Goal: Information Seeking & Learning: Learn about a topic

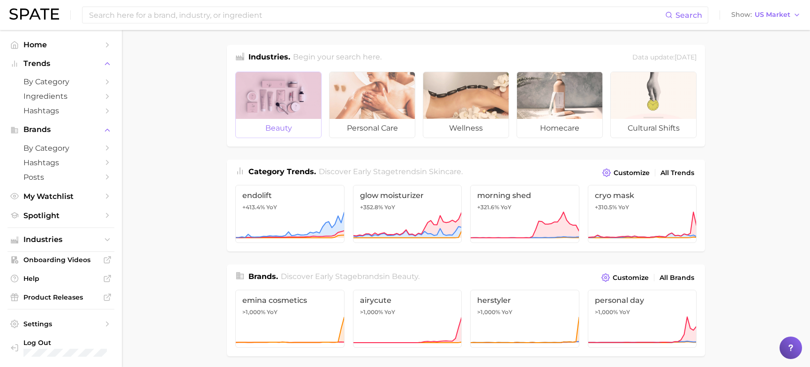
click at [285, 114] on div at bounding box center [278, 95] width 85 height 47
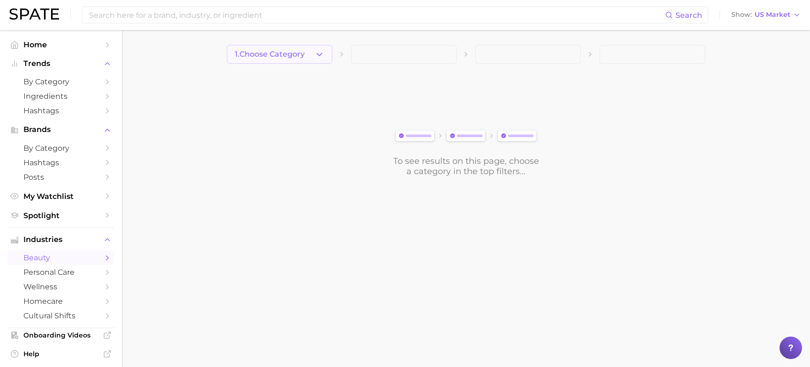
click at [314, 53] on icon "button" at bounding box center [319, 55] width 10 height 10
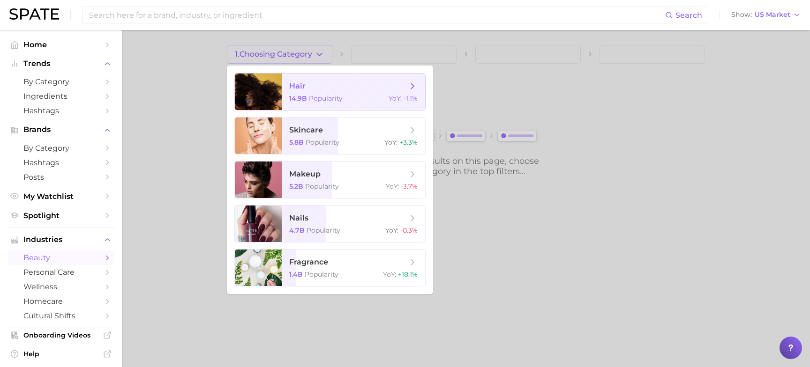
click at [313, 86] on span "hair" at bounding box center [348, 86] width 118 height 10
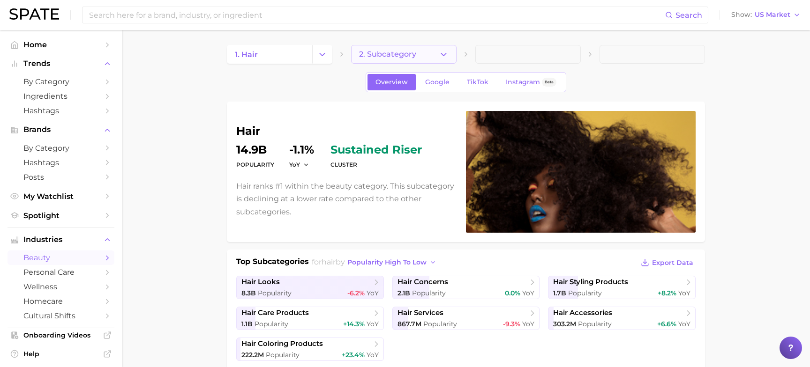
click at [428, 59] on button "2. Subcategory" at bounding box center [403, 54] width 105 height 19
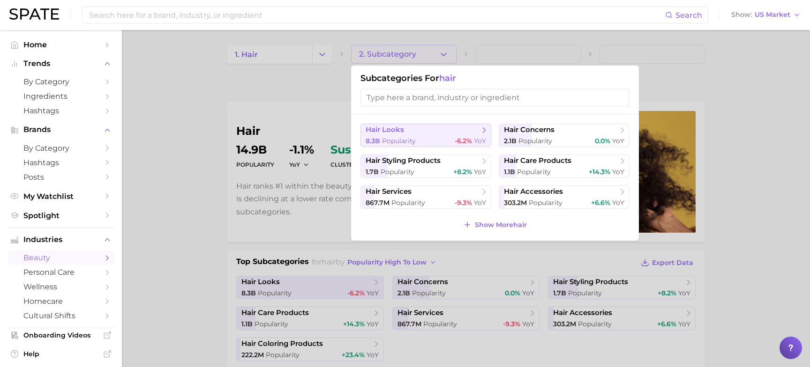
click at [426, 133] on span "hair looks" at bounding box center [423, 130] width 114 height 9
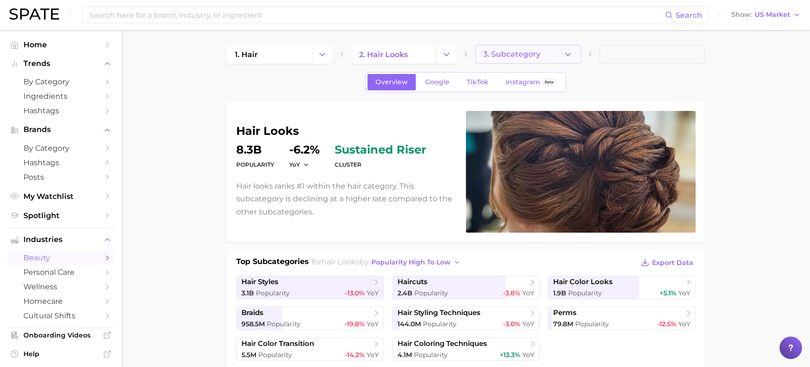
click at [551, 59] on button "3. Subcategory" at bounding box center [527, 54] width 105 height 19
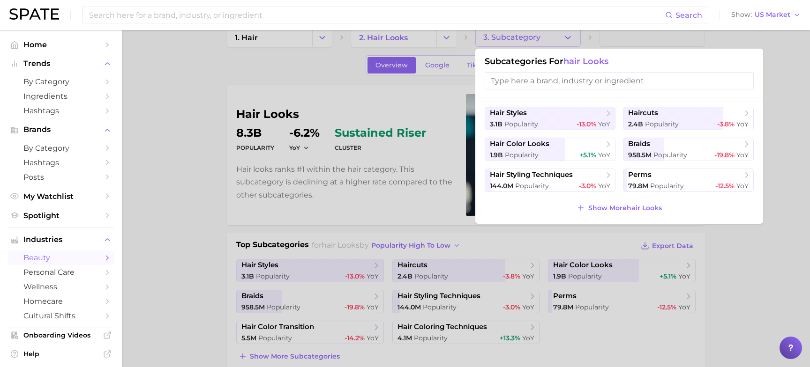
scroll to position [21, 0]
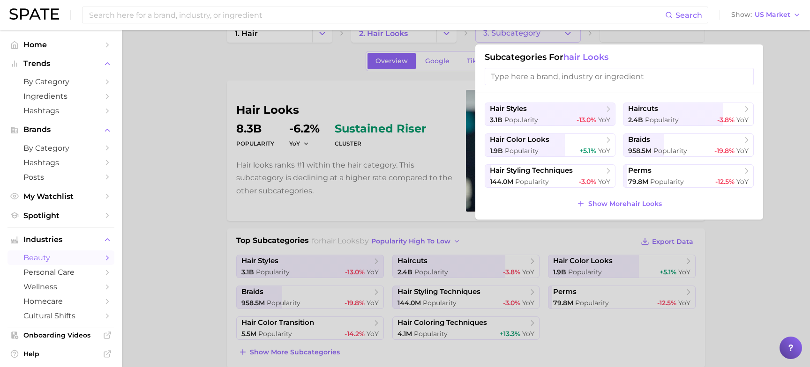
click at [572, 32] on div at bounding box center [405, 183] width 810 height 367
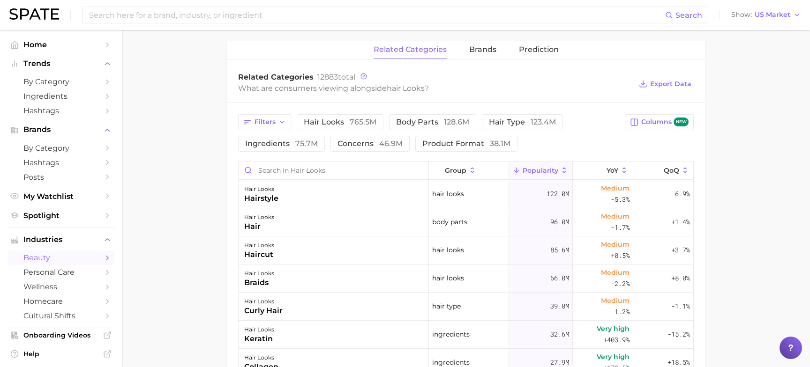
scroll to position [363, 0]
click at [477, 59] on button "brands" at bounding box center [482, 51] width 27 height 18
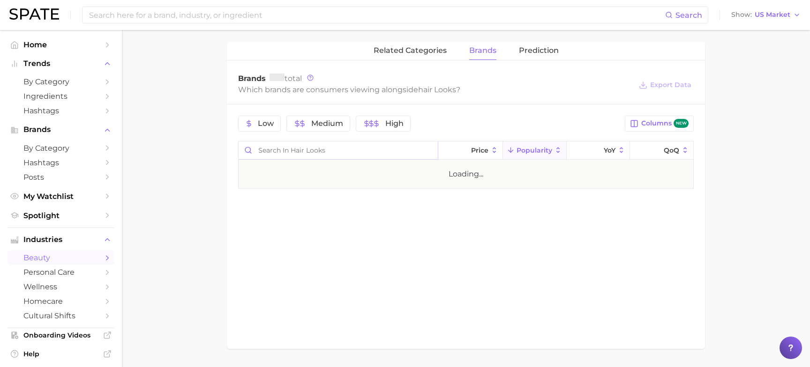
click at [395, 149] on input "Search in hair looks" at bounding box center [338, 151] width 199 height 18
type input "cake"
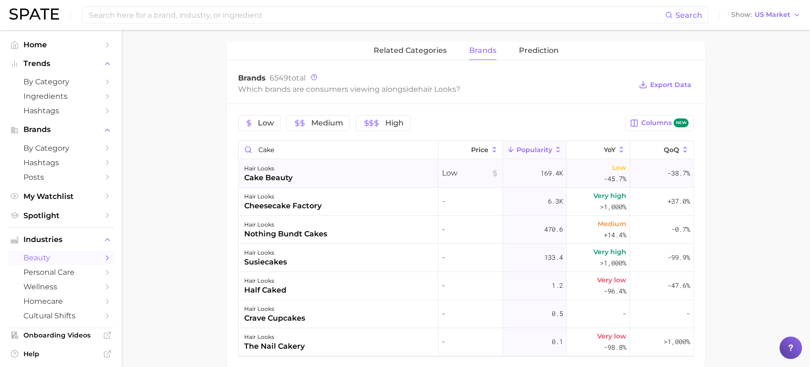
click at [287, 177] on div "cake beauty" at bounding box center [268, 177] width 48 height 11
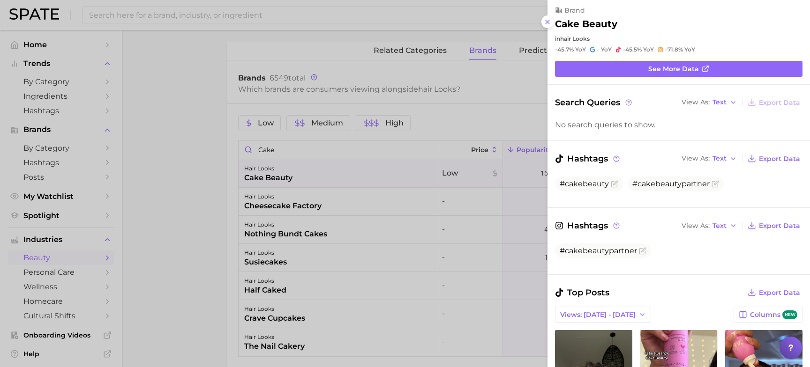
scroll to position [0, 0]
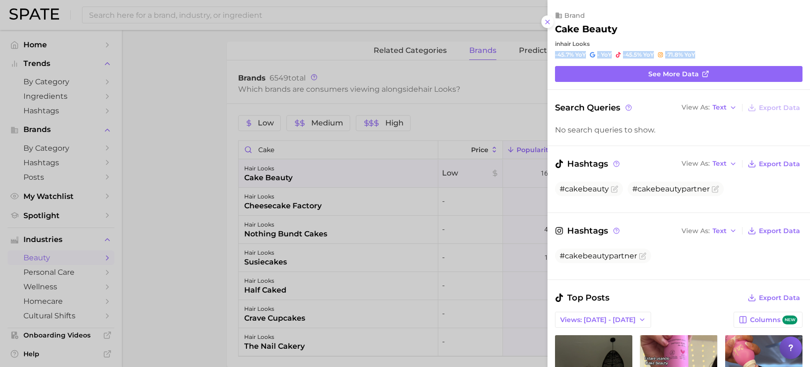
drag, startPoint x: 555, startPoint y: 53, endPoint x: 721, endPoint y: 53, distance: 165.4
click at [721, 53] on div "-45.7% YoY - YoY -45.5% YoY -71.8% YoY" at bounding box center [678, 54] width 247 height 7
click at [552, 24] on button at bounding box center [547, 21] width 13 height 13
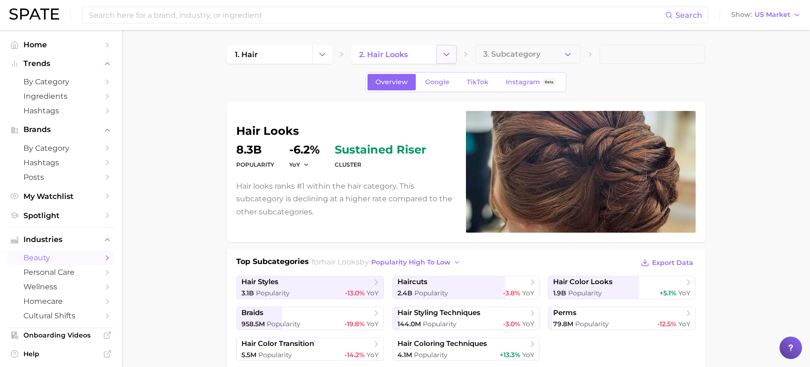
click at [446, 59] on icon "Change Category" at bounding box center [446, 55] width 10 height 10
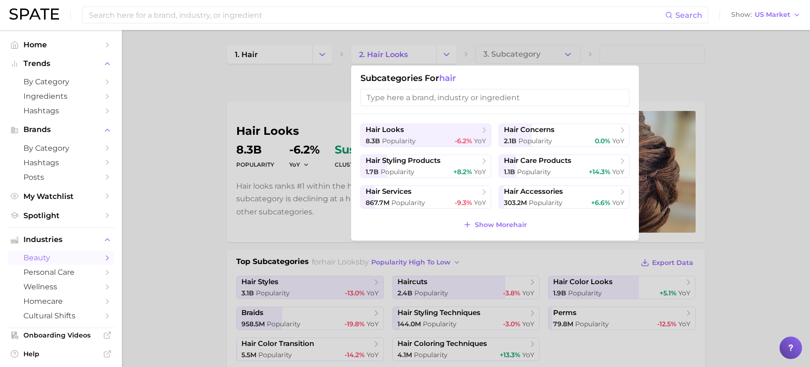
click at [465, 82] on h1 "Subcategories for hair" at bounding box center [494, 78] width 269 height 10
click at [376, 92] on input "search" at bounding box center [494, 97] width 269 height 17
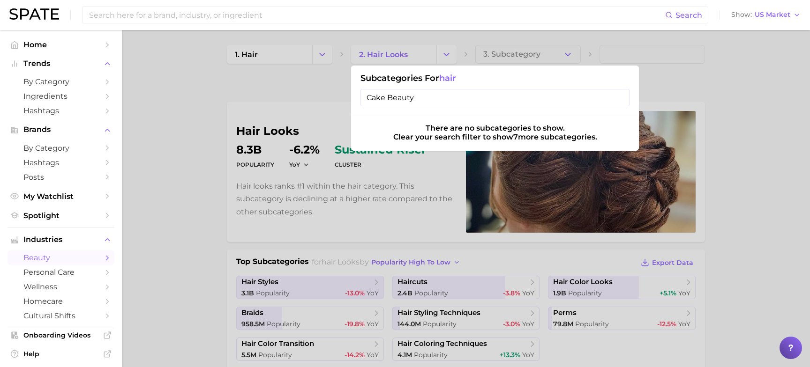
type input "Cake Beauty"
click at [621, 98] on input "Cake Beauty" at bounding box center [494, 97] width 269 height 17
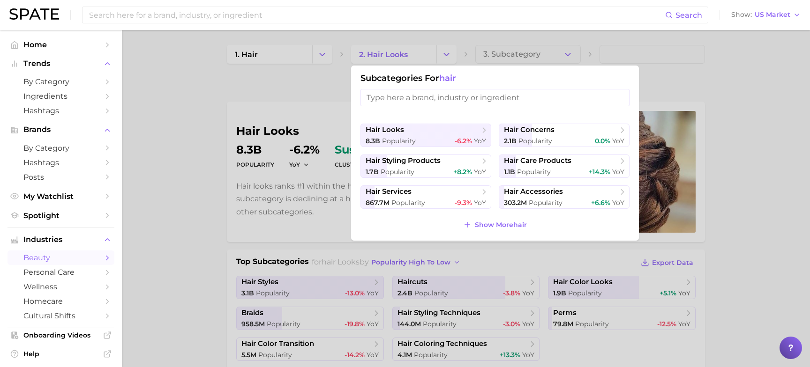
click at [321, 97] on div at bounding box center [405, 183] width 810 height 367
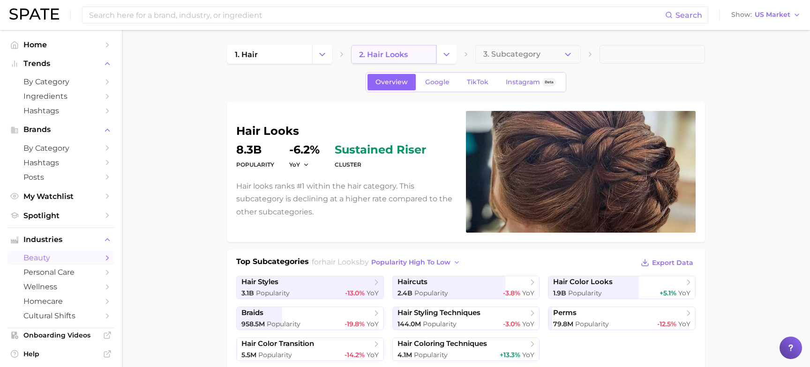
click at [400, 48] on link "2. hair looks" at bounding box center [393, 54] width 85 height 19
click at [27, 43] on span "Home" at bounding box center [60, 44] width 75 height 9
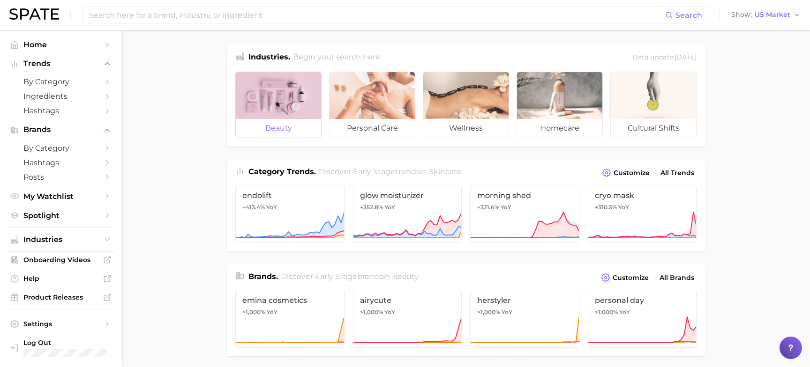
click at [288, 95] on div at bounding box center [278, 95] width 85 height 47
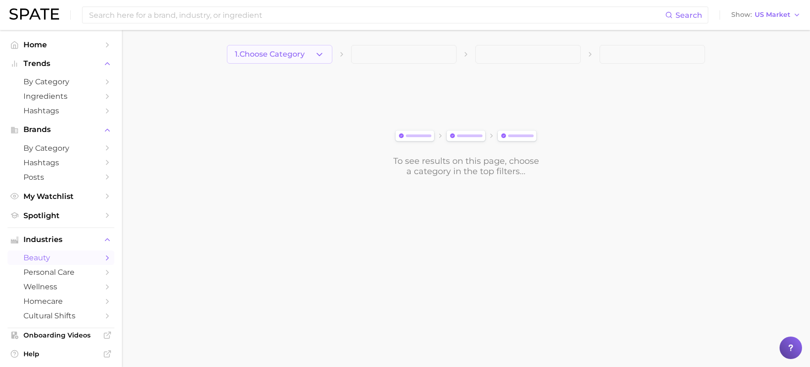
click at [298, 54] on span "1. Choose Category" at bounding box center [270, 54] width 70 height 8
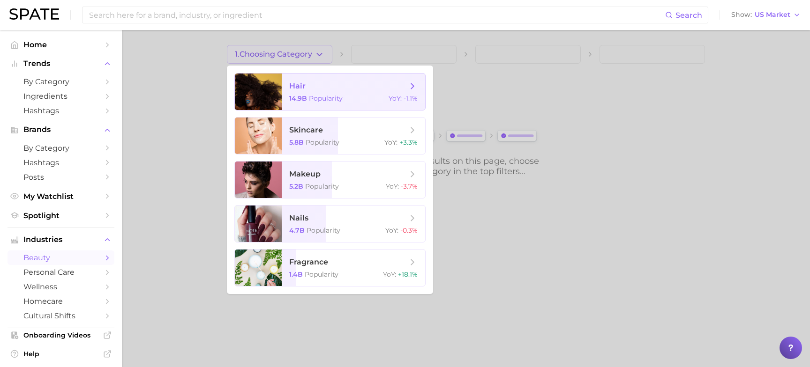
click at [304, 96] on span "14.9b" at bounding box center [298, 98] width 18 height 8
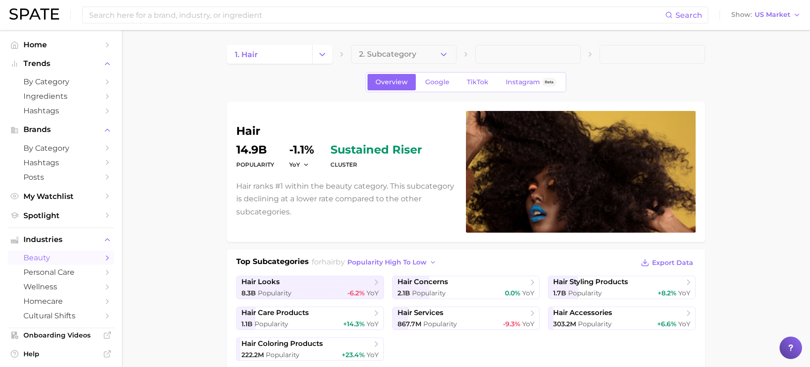
click at [629, 52] on span at bounding box center [651, 54] width 105 height 19
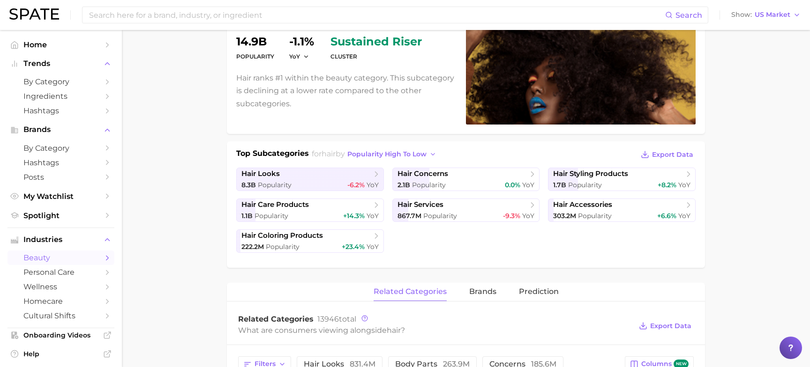
scroll to position [29, 0]
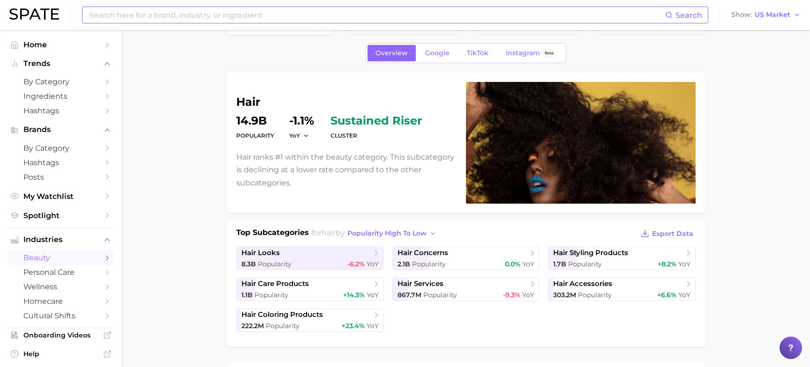
click at [162, 17] on input at bounding box center [376, 15] width 577 height 16
type input "Cake Beauty"
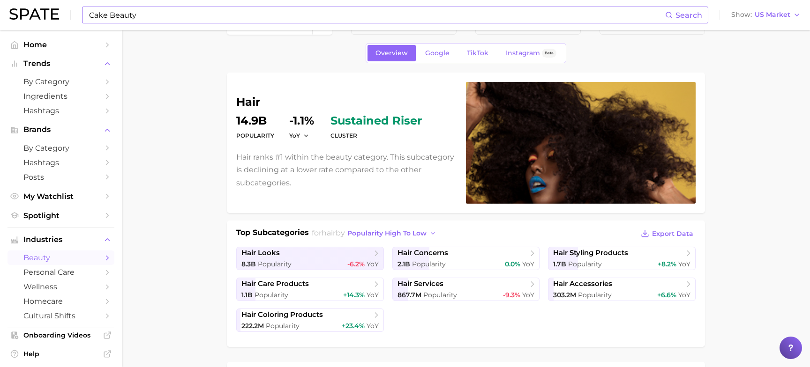
click at [671, 17] on circle at bounding box center [668, 14] width 5 height 5
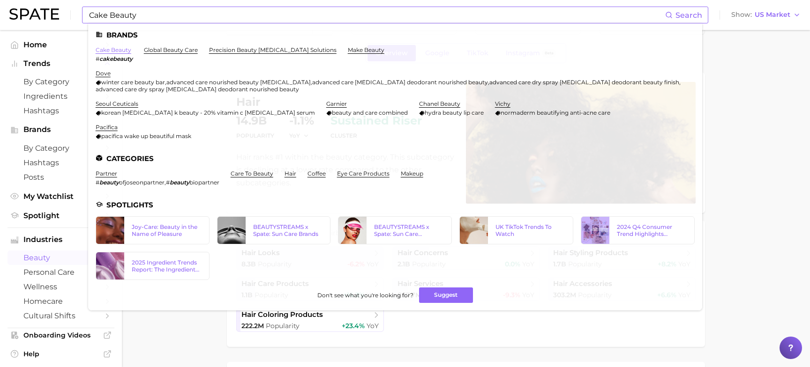
click at [119, 51] on link "cake beauty" at bounding box center [114, 49] width 36 height 7
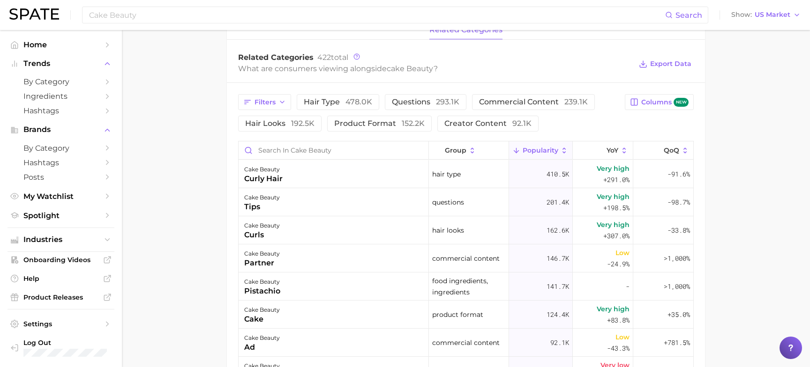
scroll to position [402, 0]
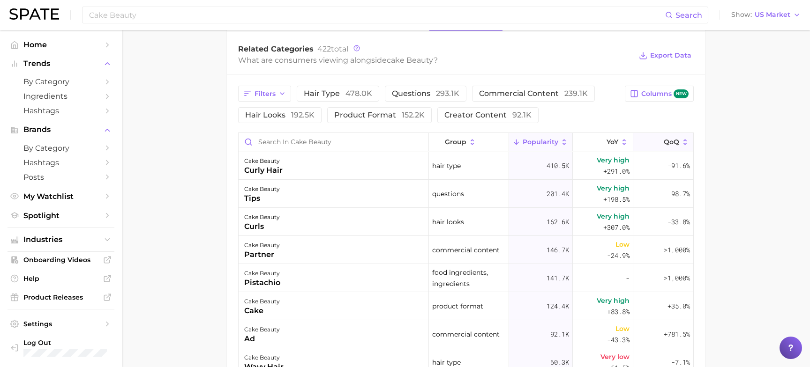
click at [673, 142] on span "QoQ" at bounding box center [671, 141] width 15 height 7
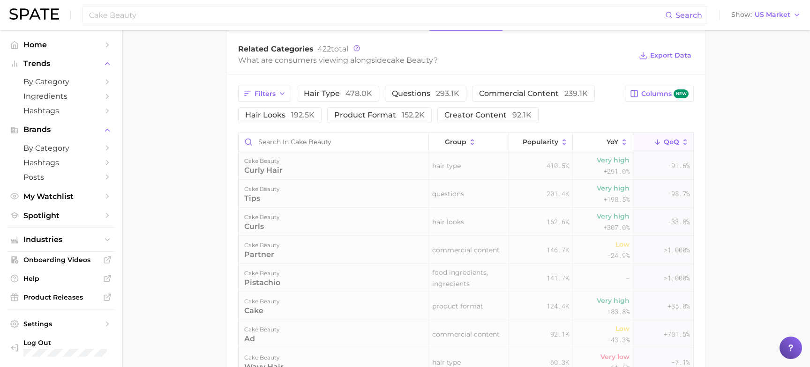
click at [673, 142] on span "QoQ" at bounding box center [671, 141] width 15 height 7
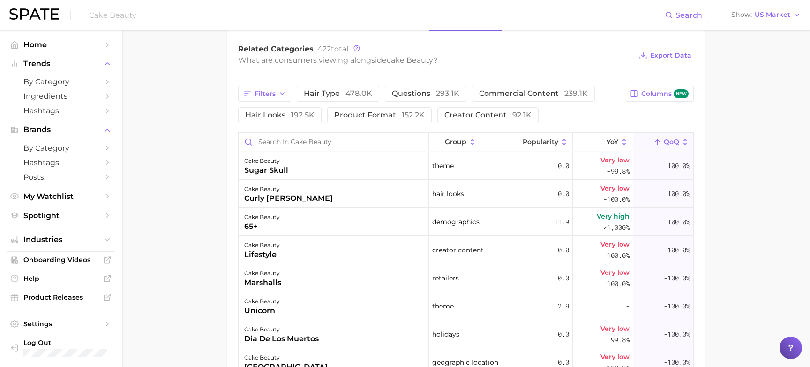
click at [679, 144] on span "QoQ" at bounding box center [671, 141] width 15 height 7
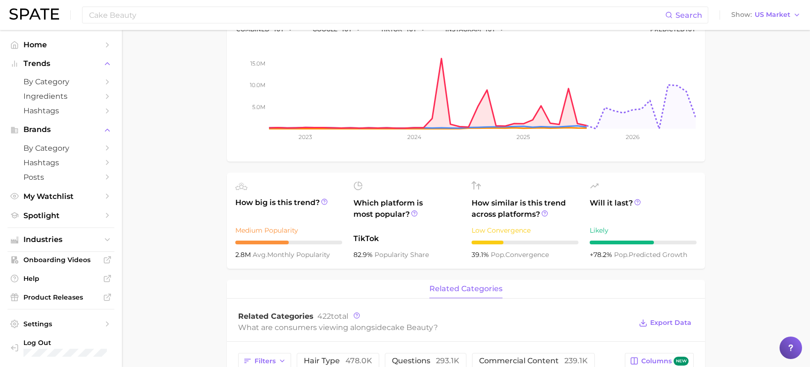
scroll to position [0, 0]
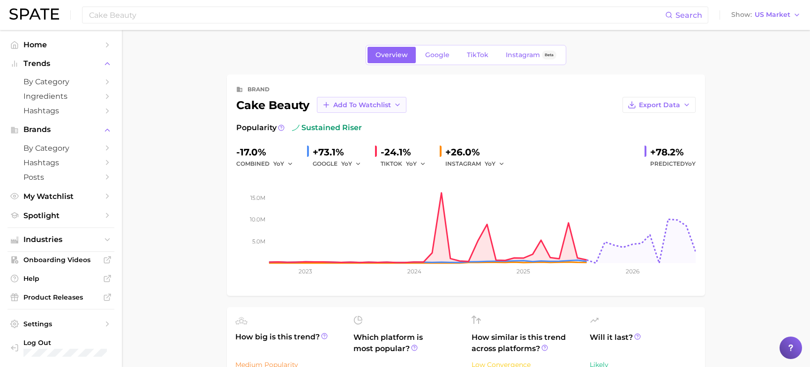
click at [353, 100] on button "Add to Watchlist" at bounding box center [362, 105] width 90 height 16
click at [443, 53] on span "Google" at bounding box center [437, 55] width 24 height 8
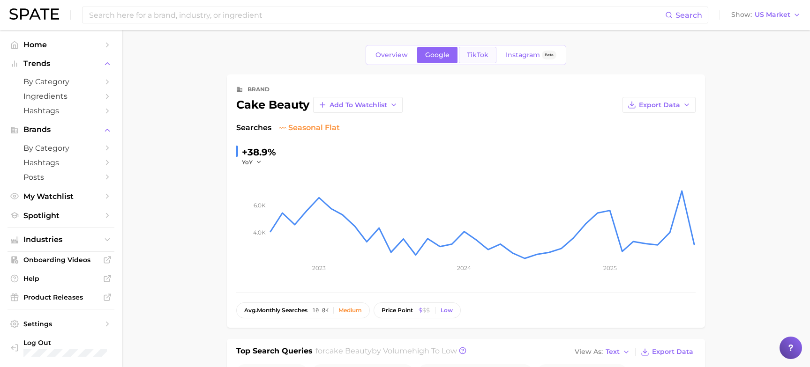
click at [485, 58] on span "TikTok" at bounding box center [478, 55] width 22 height 8
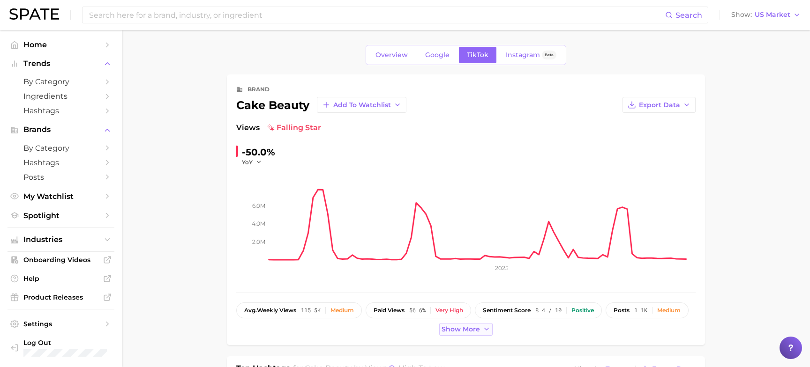
click at [467, 328] on span "Show more" at bounding box center [460, 330] width 38 height 8
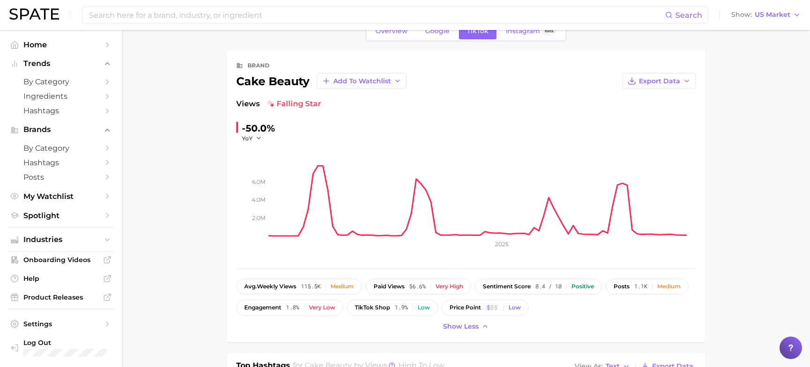
scroll to position [24, 0]
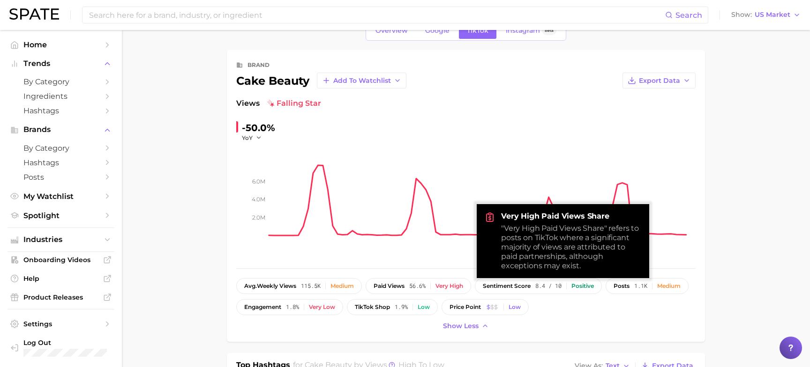
click at [704, 159] on div "brand cake beauty Add to Watchlist Export Data Views falling star -50.0% YoY 2.…" at bounding box center [466, 196] width 478 height 292
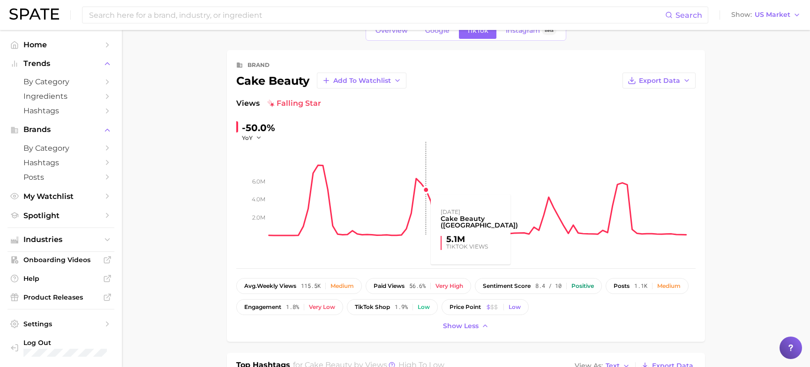
scroll to position [0, 0]
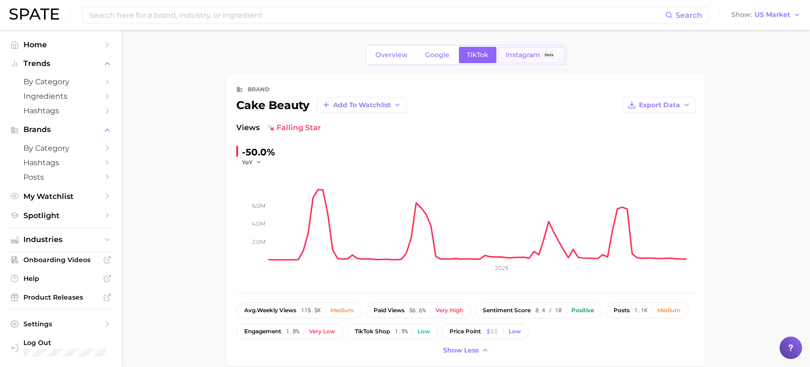
click at [523, 50] on link "Instagram Beta" at bounding box center [531, 55] width 67 height 16
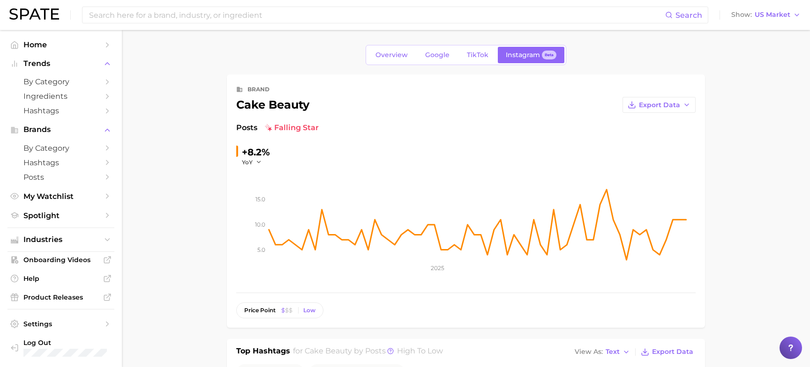
click at [389, 60] on link "Overview" at bounding box center [391, 55] width 48 height 16
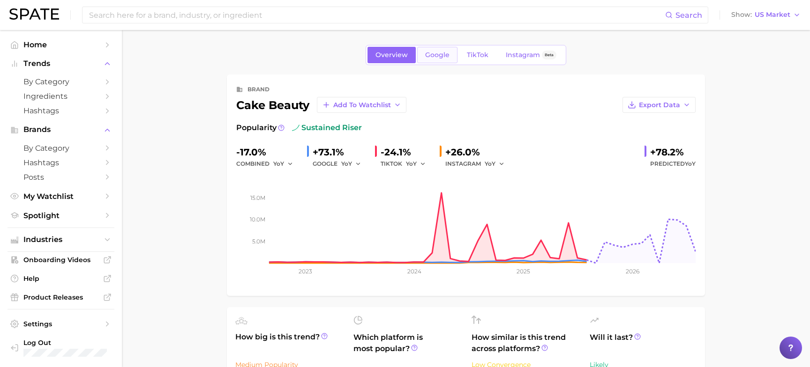
click at [426, 55] on span "Google" at bounding box center [437, 55] width 24 height 8
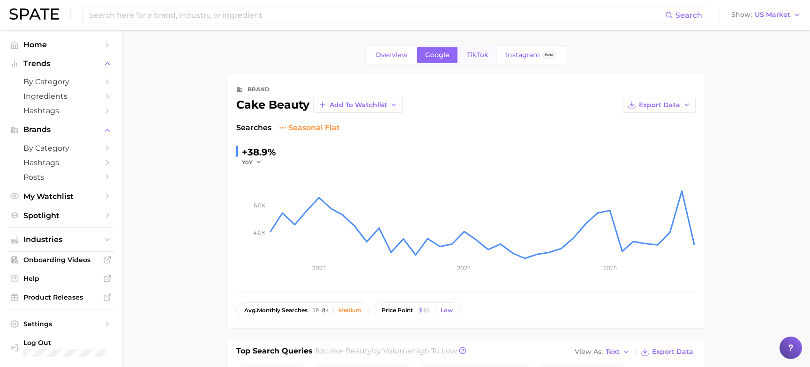
click at [475, 55] on span "TikTok" at bounding box center [478, 55] width 22 height 8
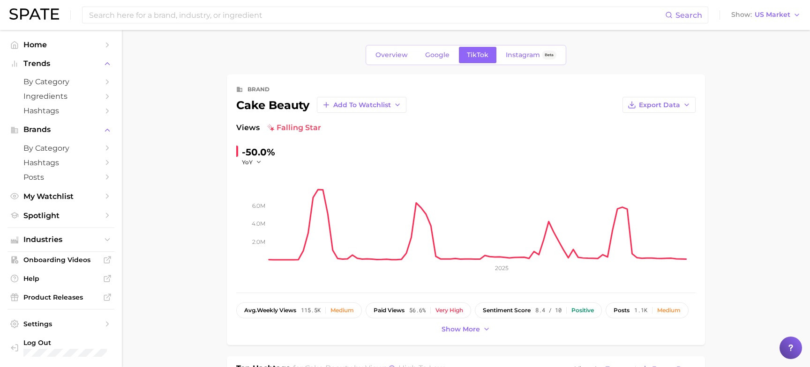
click at [508, 55] on span "Instagram" at bounding box center [523, 55] width 34 height 8
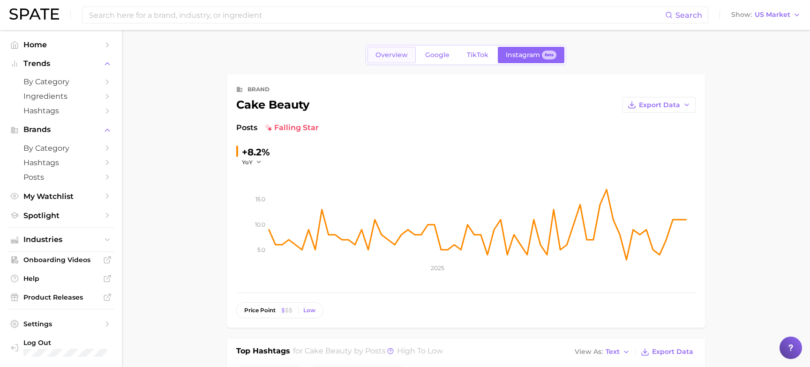
click at [402, 55] on span "Overview" at bounding box center [391, 55] width 32 height 8
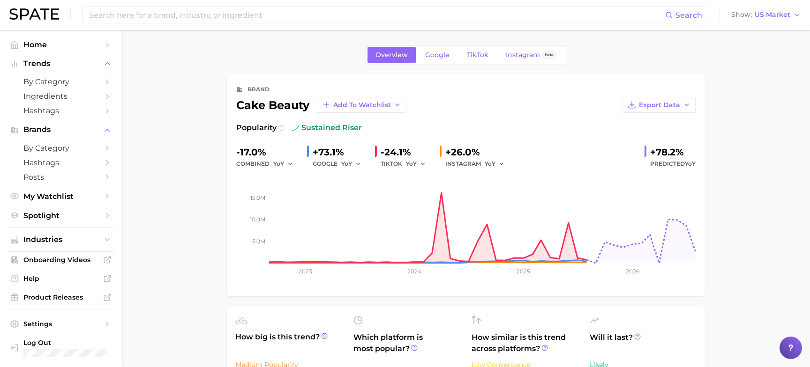
click at [278, 127] on circle at bounding box center [281, 128] width 6 height 6
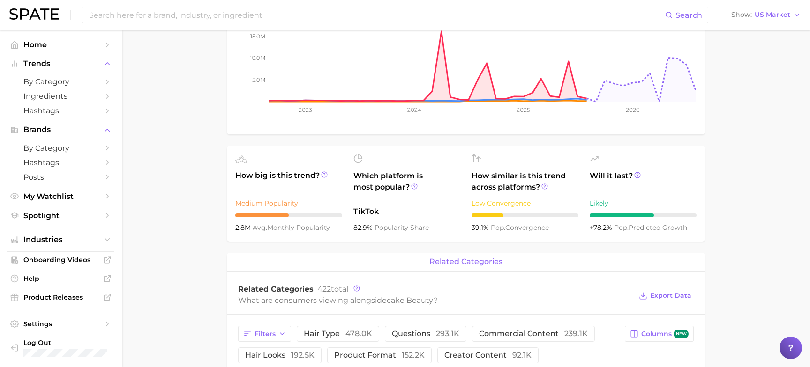
scroll to position [274, 0]
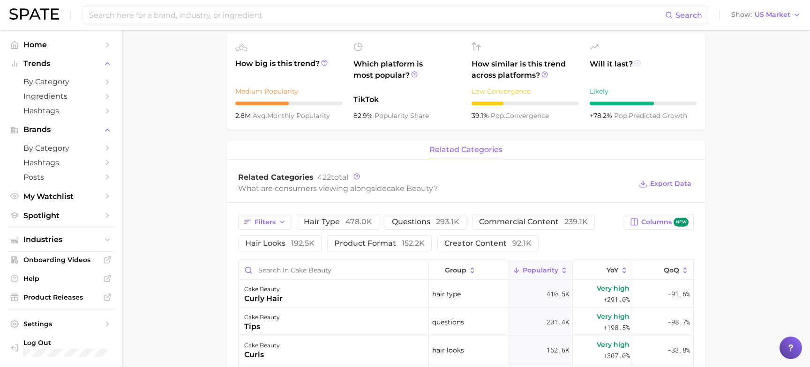
click at [637, 65] on icon at bounding box center [637, 63] width 7 height 7
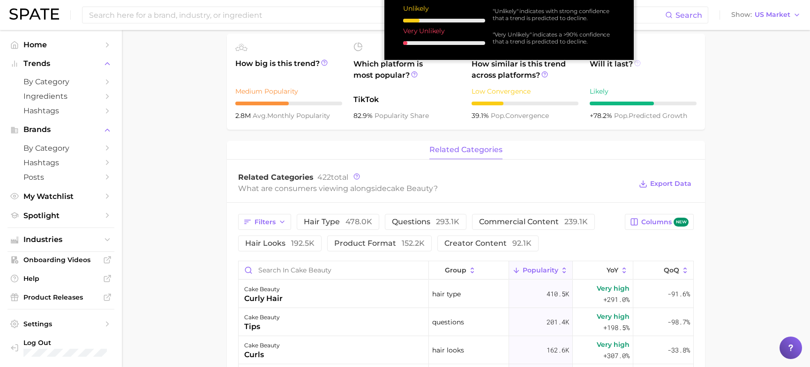
click at [637, 64] on icon at bounding box center [637, 63] width 7 height 7
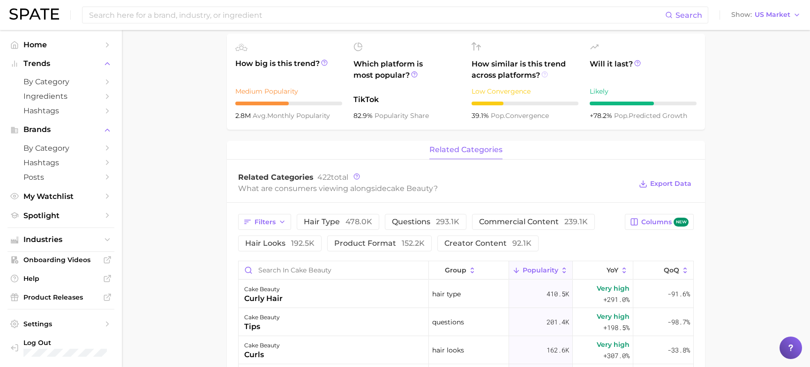
click at [543, 75] on icon at bounding box center [544, 74] width 7 height 7
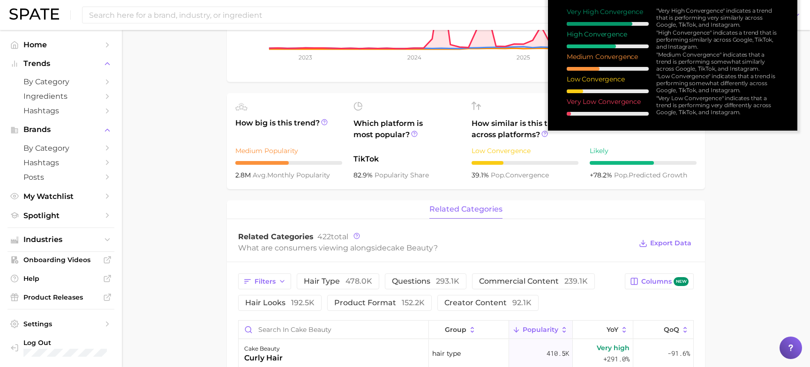
scroll to position [208, 0]
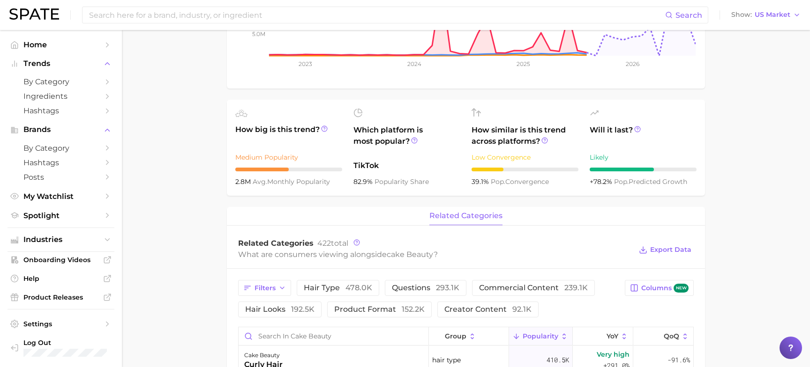
click at [483, 119] on div at bounding box center [524, 114] width 107 height 12
click at [415, 140] on icon at bounding box center [413, 140] width 1 height 2
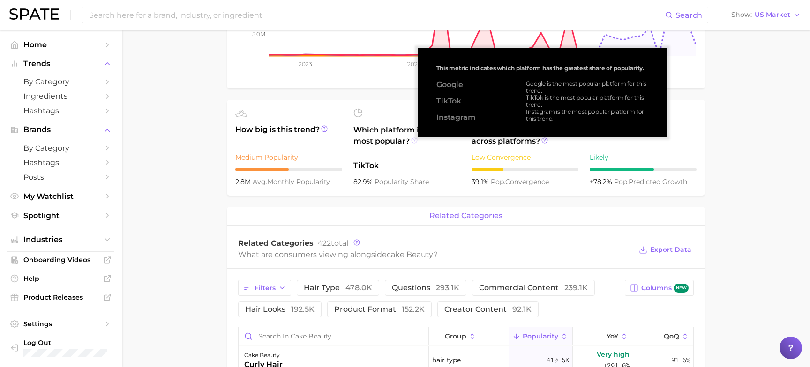
click at [415, 140] on icon at bounding box center [413, 140] width 1 height 2
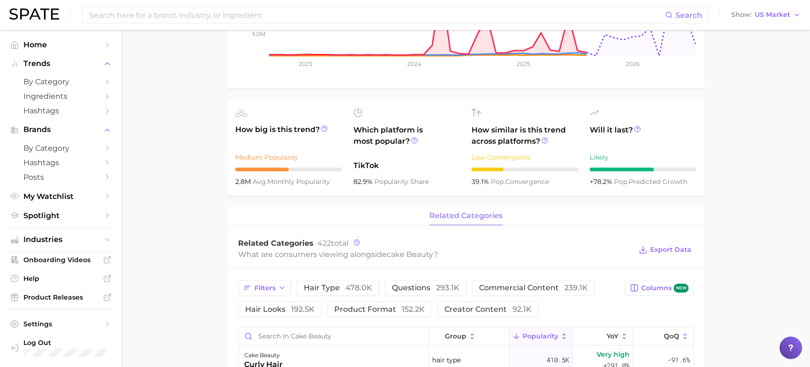
click at [291, 147] on span "How big is this trend?" at bounding box center [288, 135] width 107 height 23
click at [325, 128] on icon at bounding box center [323, 128] width 1 height 2
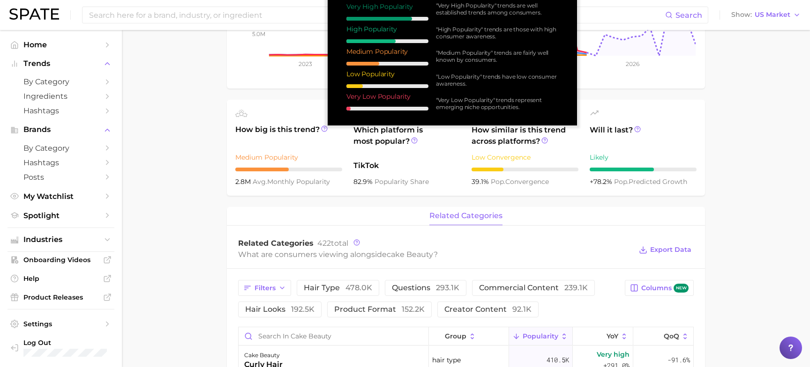
click at [324, 153] on div "Medium Popularity" at bounding box center [288, 157] width 107 height 11
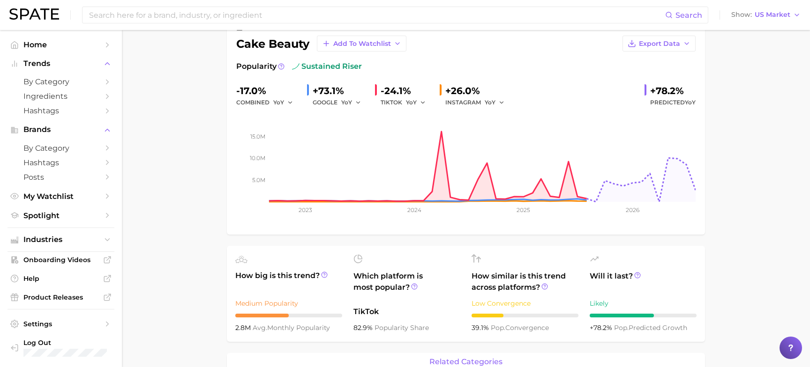
scroll to position [0, 0]
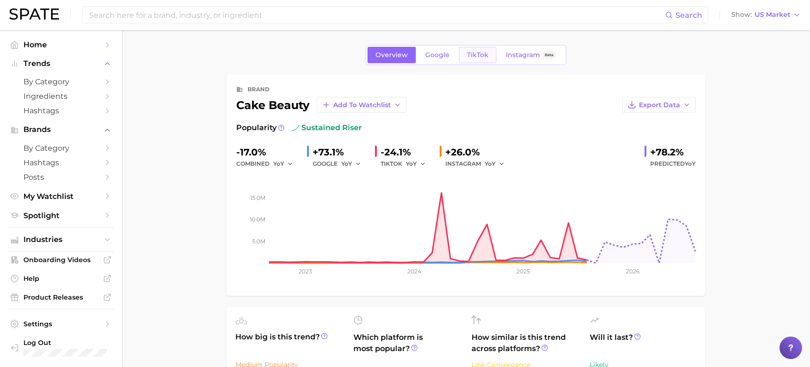
click at [468, 52] on span "TikTok" at bounding box center [478, 55] width 22 height 8
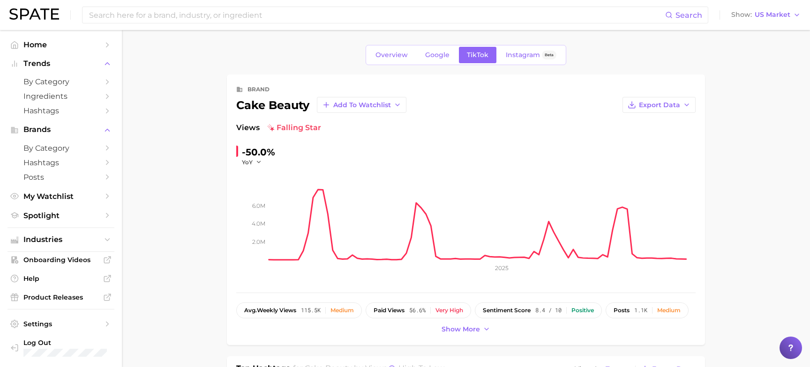
click at [288, 127] on span "falling star" at bounding box center [294, 127] width 54 height 11
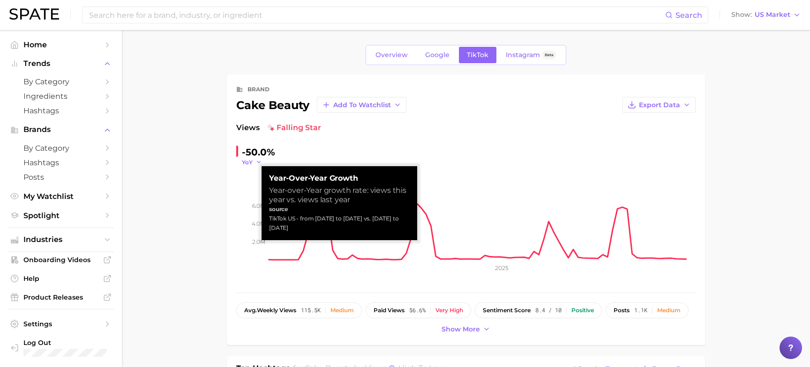
click at [257, 162] on polyline "button" at bounding box center [258, 162] width 3 height 1
click at [331, 139] on div "Views falling star -50.0% YoY YoY QoQ MoM WoW 2.0m 4.0m 6.0m 2025" at bounding box center [465, 202] width 459 height 161
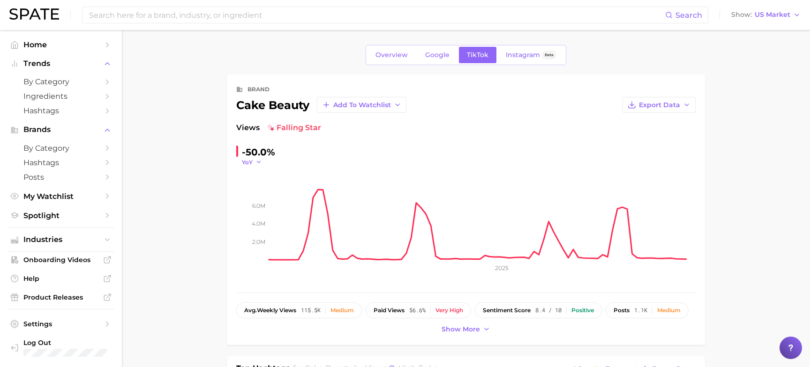
click at [258, 162] on icon "button" at bounding box center [258, 162] width 7 height 7
click at [249, 194] on span "QoQ" at bounding box center [253, 192] width 15 height 8
click at [261, 161] on icon "button" at bounding box center [261, 162] width 7 height 7
click at [261, 207] on span "MoM" at bounding box center [254, 209] width 16 height 8
click at [256, 158] on span "MoM" at bounding box center [249, 162] width 14 height 8
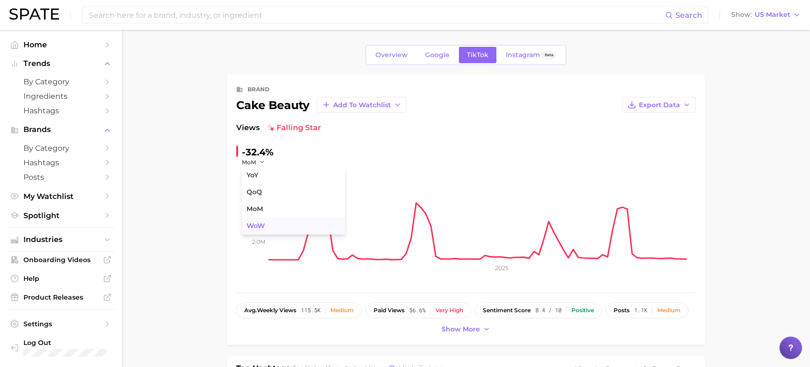
click at [261, 219] on button "WoW" at bounding box center [293, 226] width 103 height 17
click at [254, 163] on span "WoW" at bounding box center [250, 162] width 16 height 8
click at [255, 172] on span "YoY" at bounding box center [252, 176] width 12 height 8
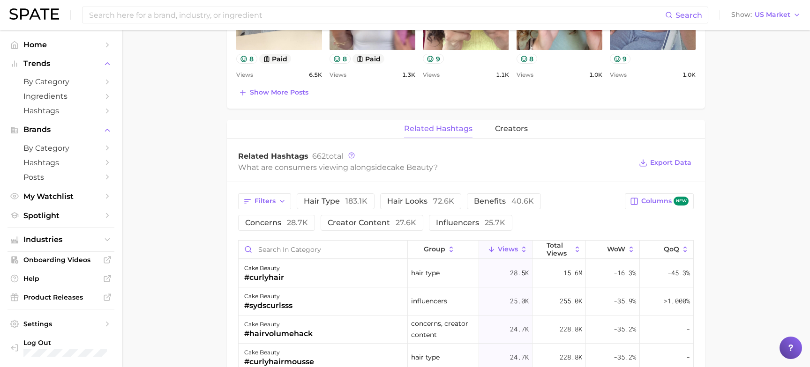
scroll to position [576, 0]
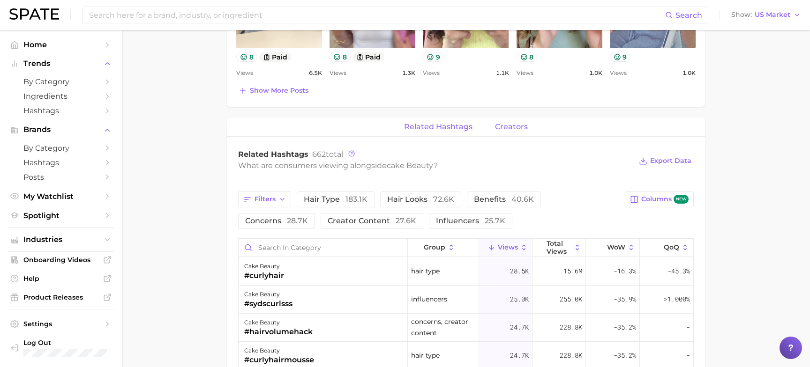
click at [505, 126] on span "creators" at bounding box center [511, 127] width 33 height 8
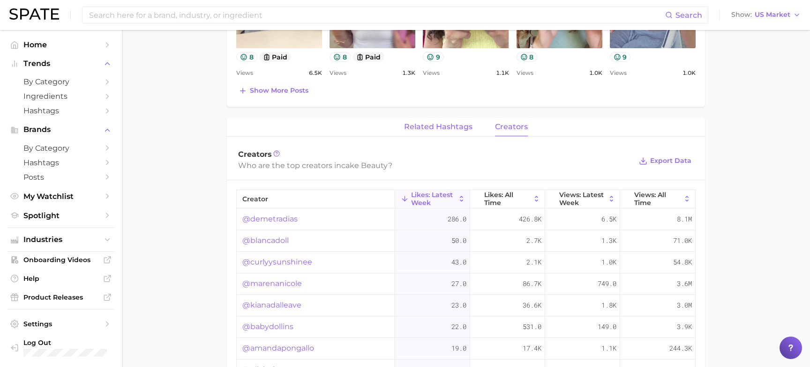
click at [457, 131] on button "related hashtags" at bounding box center [438, 127] width 68 height 18
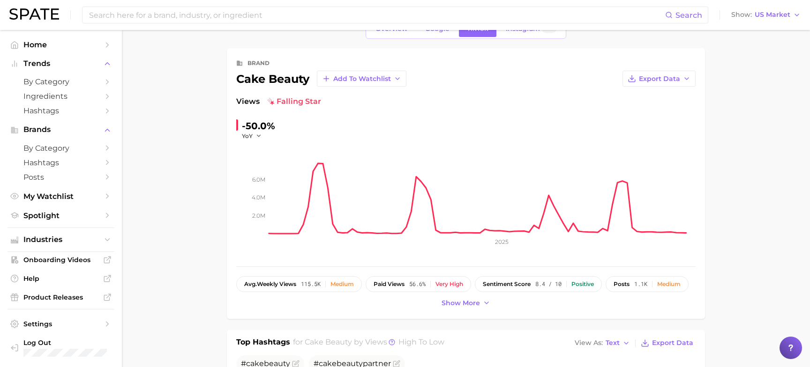
scroll to position [27, 0]
click at [469, 302] on span "Show more" at bounding box center [460, 302] width 38 height 8
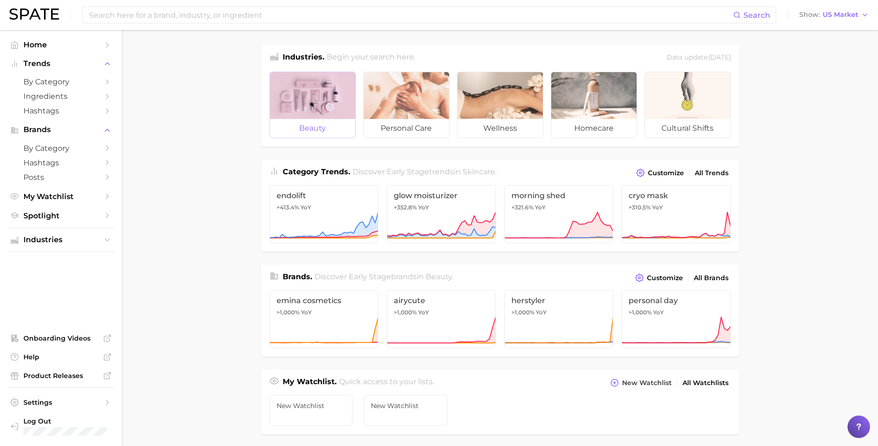
click at [331, 111] on div at bounding box center [312, 95] width 85 height 47
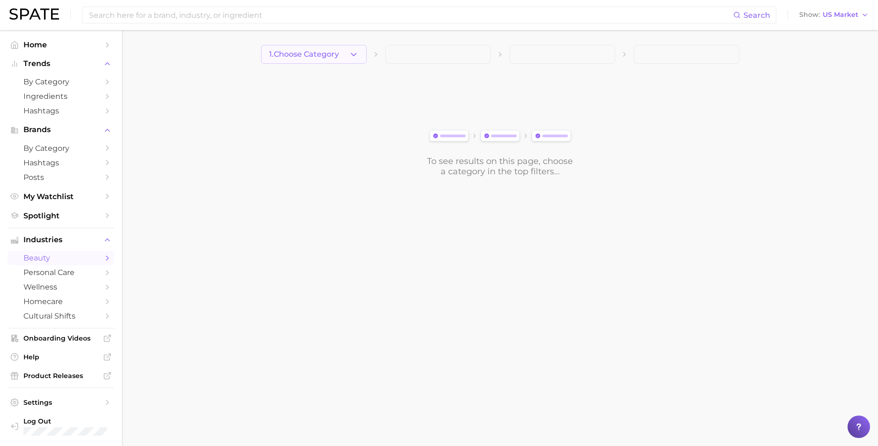
click at [321, 57] on span "1. Choose Category" at bounding box center [304, 54] width 70 height 8
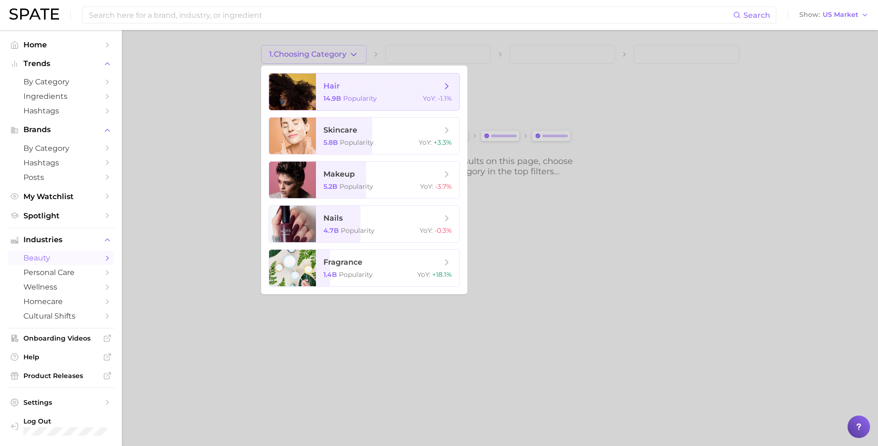
click at [327, 100] on span "14.9b" at bounding box center [332, 98] width 18 height 8
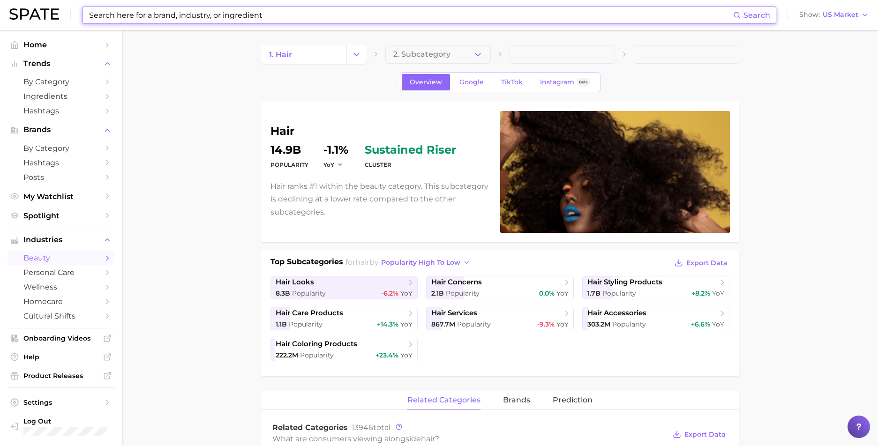
click at [229, 13] on input at bounding box center [410, 15] width 645 height 16
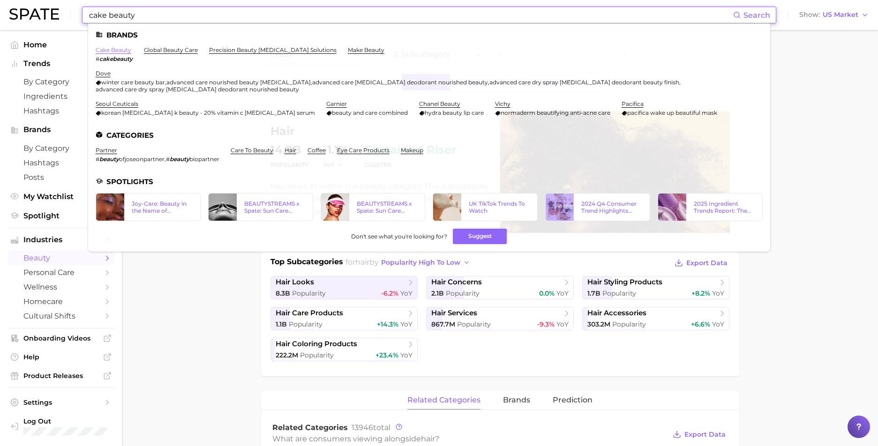
type input "cake beauty"
click at [118, 48] on link "cake beauty" at bounding box center [114, 49] width 36 height 7
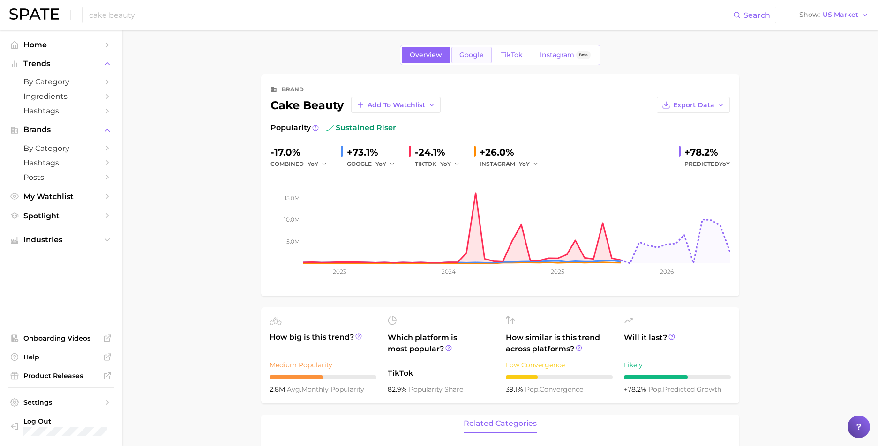
click at [468, 52] on span "Google" at bounding box center [471, 55] width 24 height 8
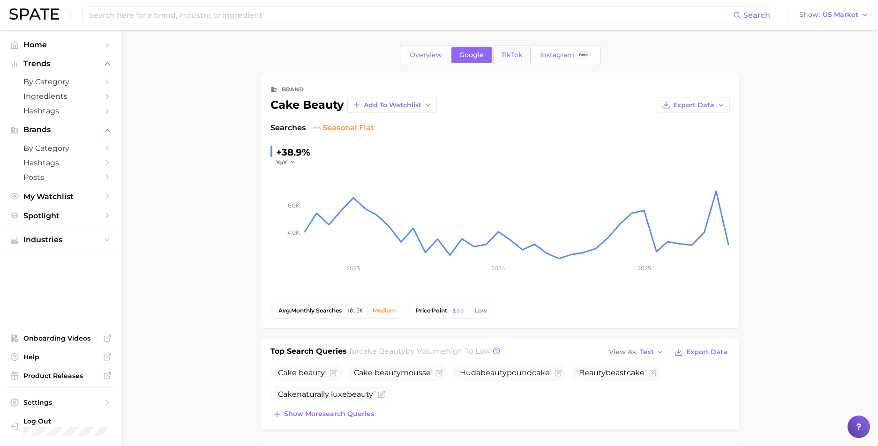
click at [512, 55] on span "TikTok" at bounding box center [512, 55] width 22 height 8
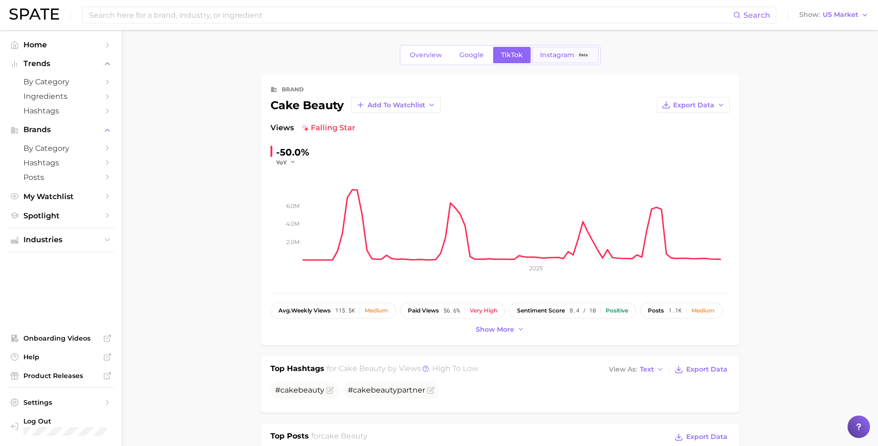
click at [554, 56] on span "Instagram" at bounding box center [557, 55] width 34 height 8
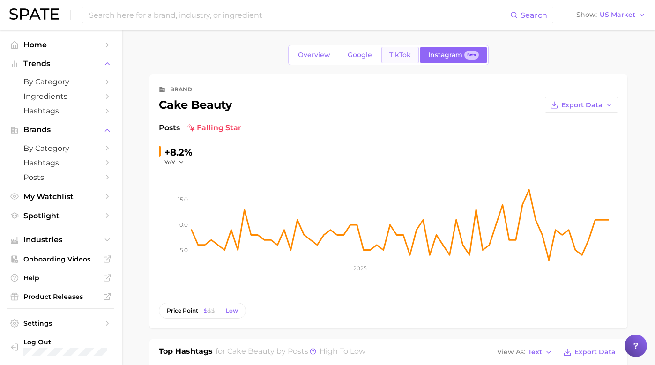
click at [401, 52] on span "TikTok" at bounding box center [400, 55] width 22 height 8
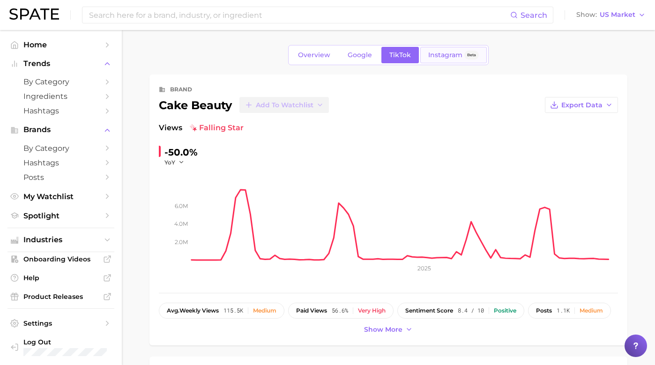
click at [463, 51] on div "Instagram Beta" at bounding box center [453, 55] width 51 height 8
